Goal: Find specific page/section: Find specific page/section

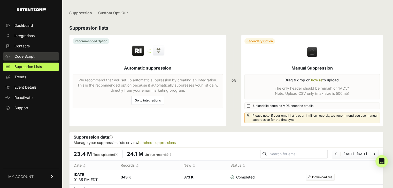
click at [25, 57] on span "Code Script" at bounding box center [24, 56] width 20 height 5
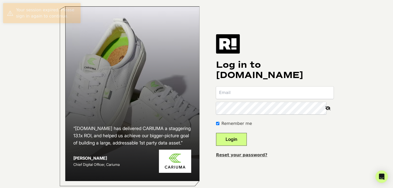
type input "webdevteam@thriftbooks.com"
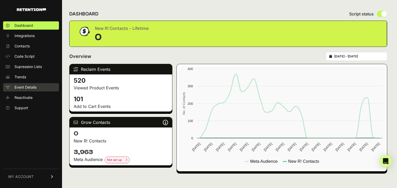
click at [29, 85] on link "Event Details" at bounding box center [31, 87] width 56 height 8
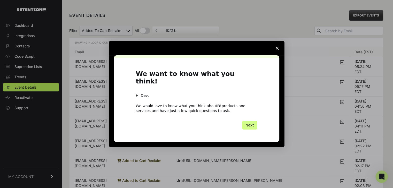
click at [275, 50] on span "Close survey" at bounding box center [277, 48] width 14 height 14
